Goal: Task Accomplishment & Management: Use online tool/utility

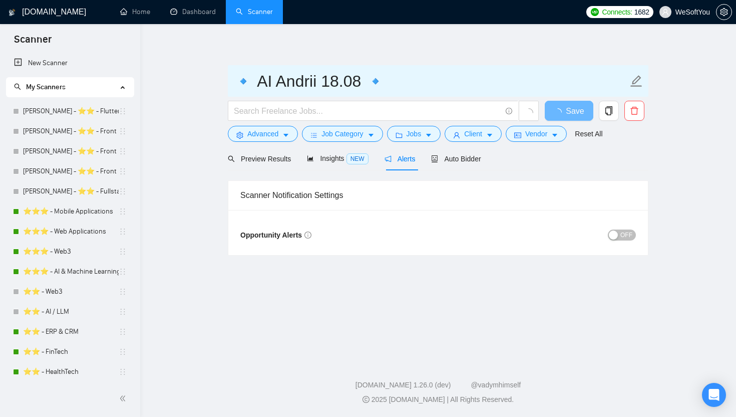
drag, startPoint x: 224, startPoint y: 79, endPoint x: 453, endPoint y: 79, distance: 228.9
click at [453, 79] on main "🔹 AI Andrii 18.08 🔹 Save Advanced Job Category Jobs Client Vendor Reset All Pre…" at bounding box center [438, 190] width 564 height 300
click at [388, 78] on input "🔹 AI Andrii 18.08 🔹" at bounding box center [430, 81] width 395 height 25
drag, startPoint x: 388, startPoint y: 78, endPoint x: 238, endPoint y: 81, distance: 149.3
click at [238, 81] on input "🔹 AI Andrii 18.08 🔹" at bounding box center [430, 81] width 395 height 25
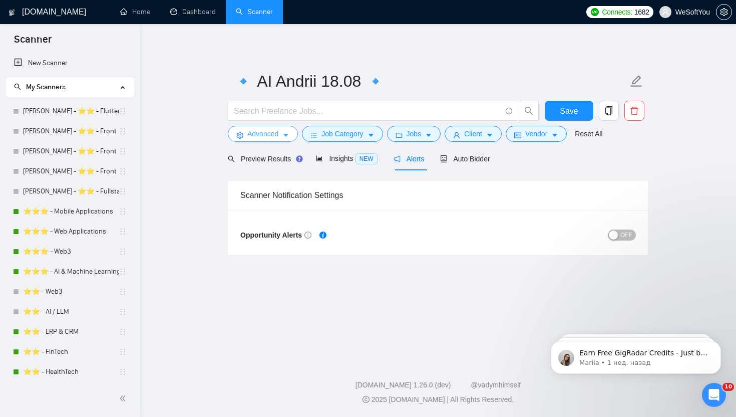
click at [272, 127] on button "Advanced" at bounding box center [263, 134] width 70 height 16
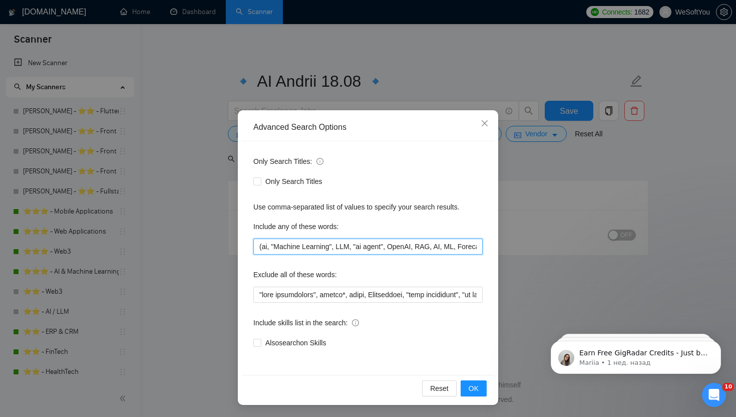
click at [331, 241] on input "(ai, "Machine Learning", LLM, "ai agent", OpenAI, RAG, AI, ML, Forecasting, "Ta…" at bounding box center [367, 246] width 229 height 16
paste input ""Machine Learning" | (LLM*) | "ai agent" | "ai agents" | OpenAI | (RAG*) | AI |…"
drag, startPoint x: 268, startPoint y: 248, endPoint x: 146, endPoint y: 244, distance: 121.8
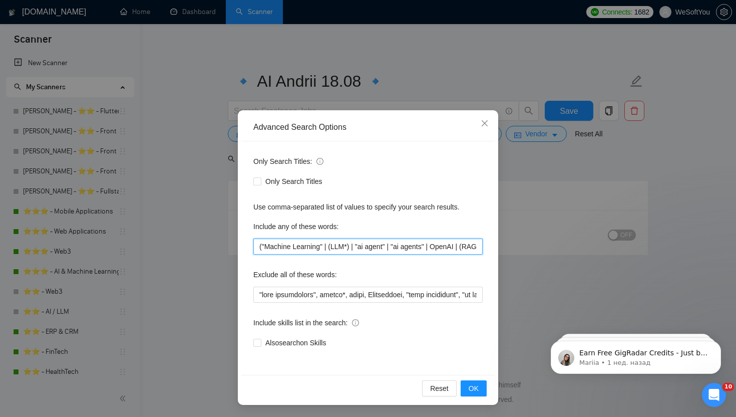
click at [146, 244] on div "Advanced Search Options Only Search Titles: Only Search Titles Use comma-separa…" at bounding box center [368, 208] width 736 height 417
click at [364, 247] on input "("Machine Learning" | (LLM*) | "ai agent" | "ai agents" | OpenAI | (RAG*) | AI …" at bounding box center [367, 246] width 229 height 16
type input "("Machine Learning" | (LLM*) | "ai agent" | "ai agents" | OpenAI | (RAG*) | AI …"
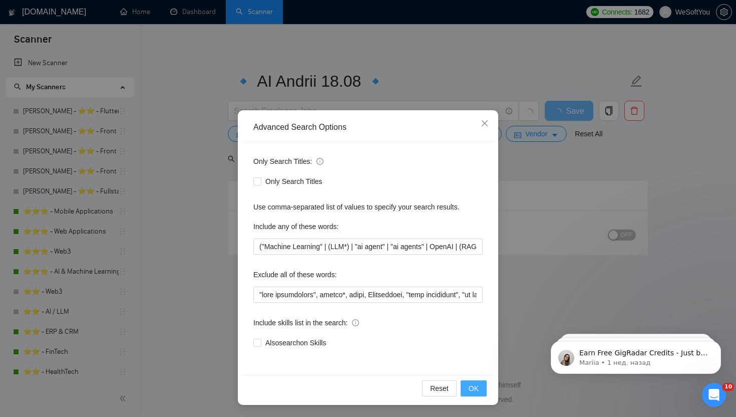
click at [480, 392] on button "OK" at bounding box center [474, 388] width 26 height 16
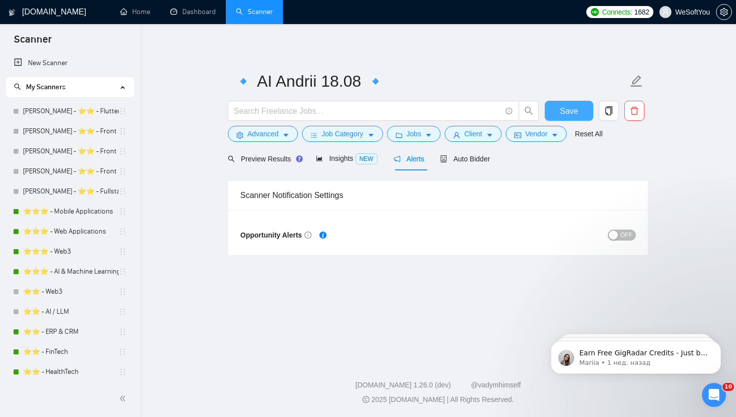
click at [552, 113] on button "Save" at bounding box center [569, 111] width 49 height 20
click at [477, 155] on span "Auto Bidder" at bounding box center [465, 159] width 50 height 8
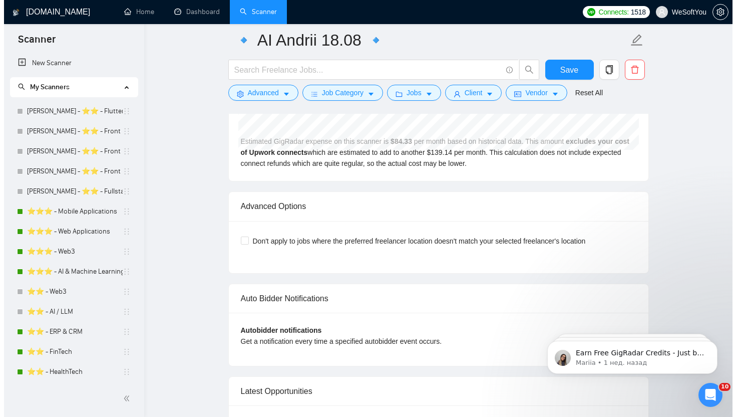
scroll to position [2413, 0]
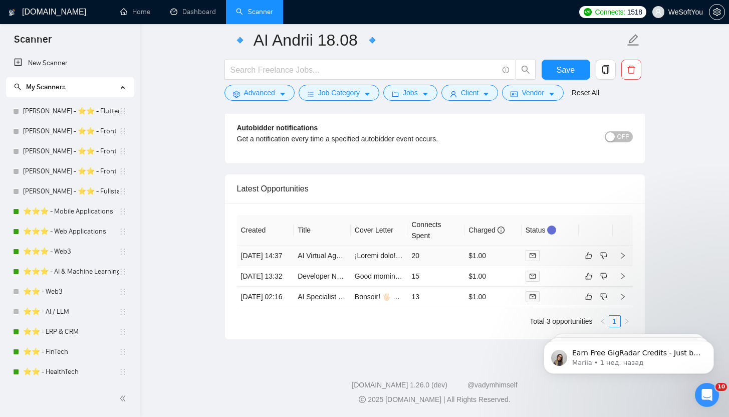
click at [440, 245] on td "20" at bounding box center [435, 255] width 57 height 21
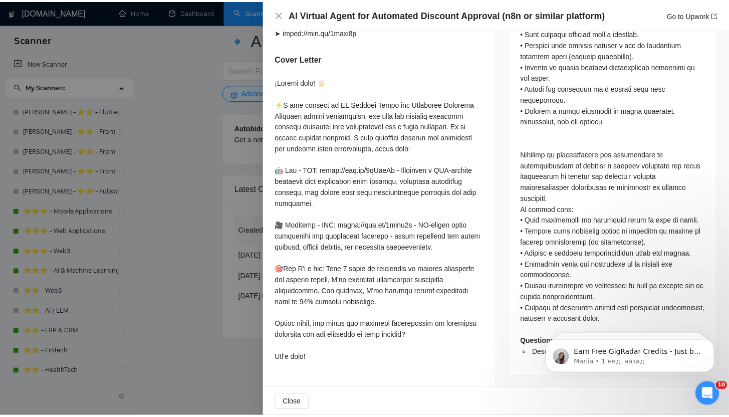
scroll to position [516, 0]
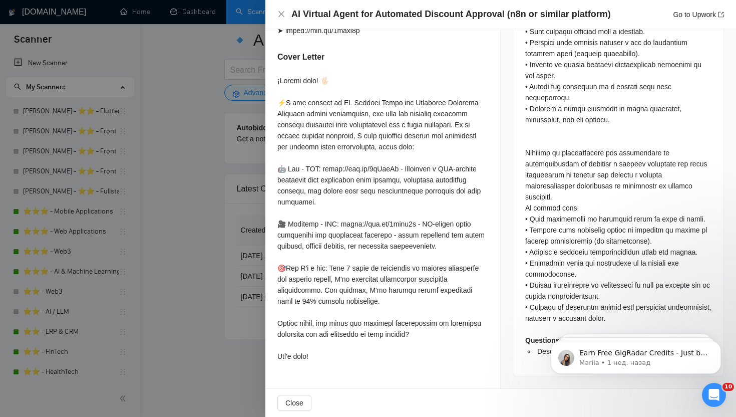
click at [202, 212] on div at bounding box center [368, 208] width 736 height 417
